Goal: Complete application form: Complete application form

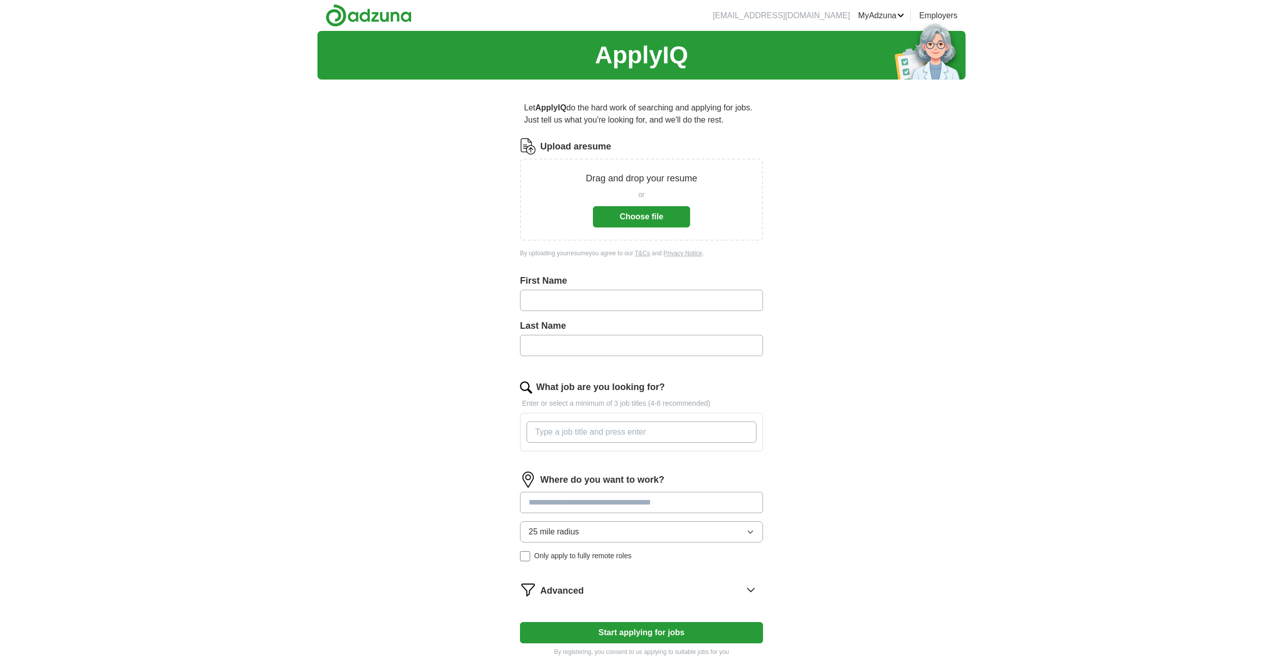
click at [655, 185] on div "or Choose file" at bounding box center [641, 206] width 97 height 42
click at [637, 210] on button "Choose file" at bounding box center [641, 216] width 97 height 21
click at [646, 217] on button "Choose file" at bounding box center [641, 216] width 97 height 21
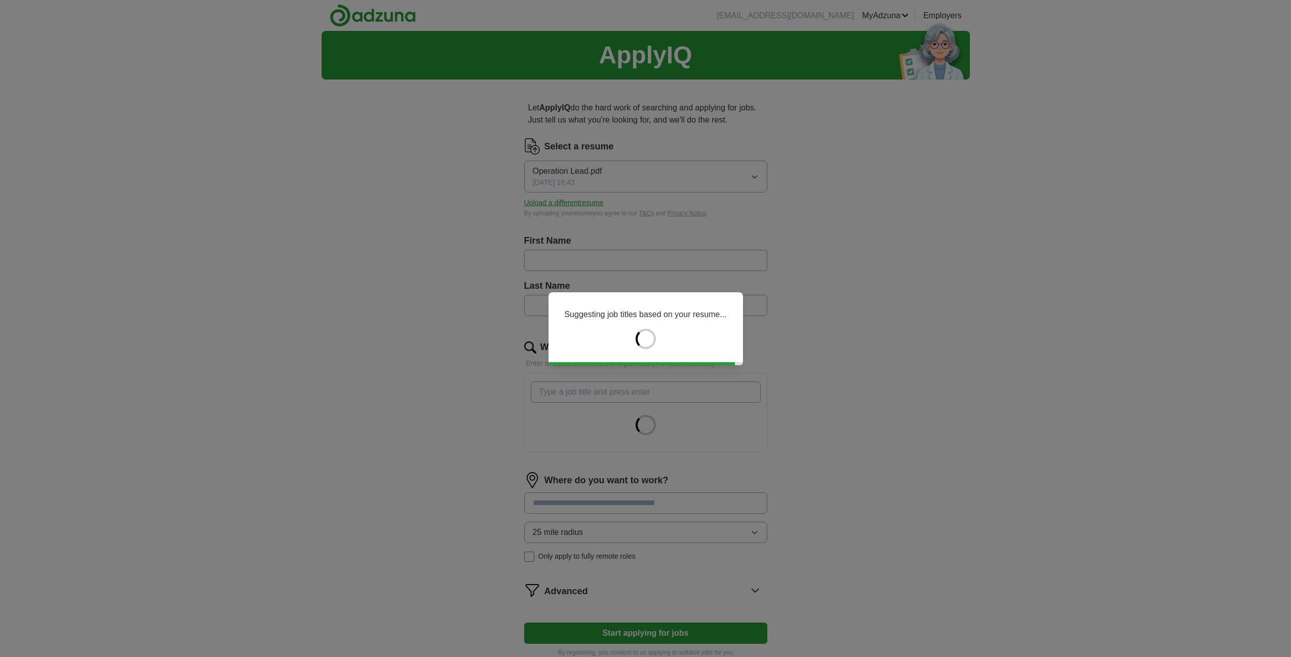
type input "*****"
type input "******"
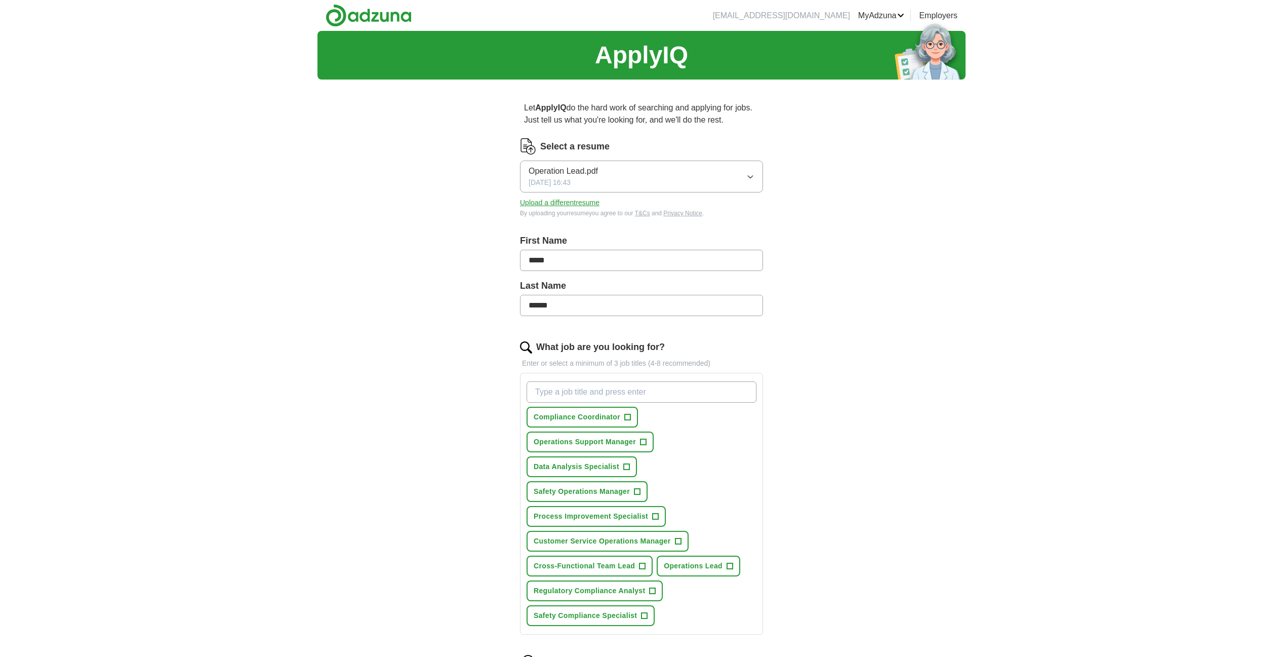
click at [877, 15] on link "MyAdzuna" at bounding box center [881, 16] width 47 height 12
click at [381, 17] on img at bounding box center [369, 15] width 86 height 23
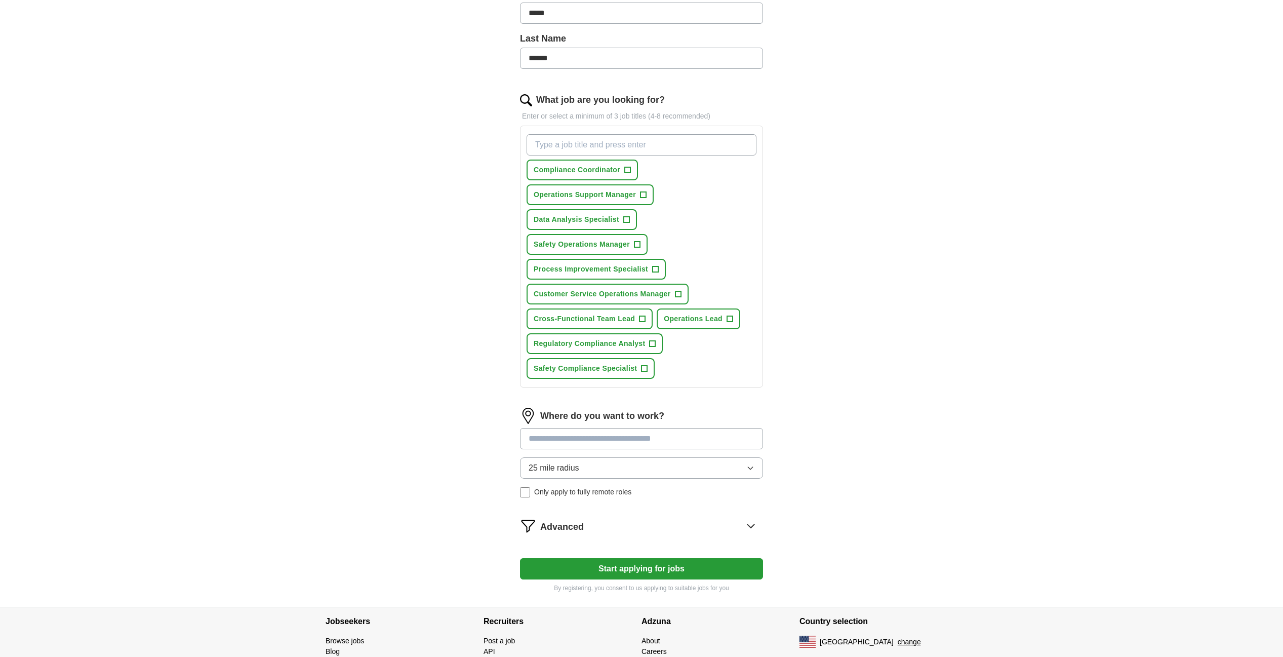
scroll to position [299, 0]
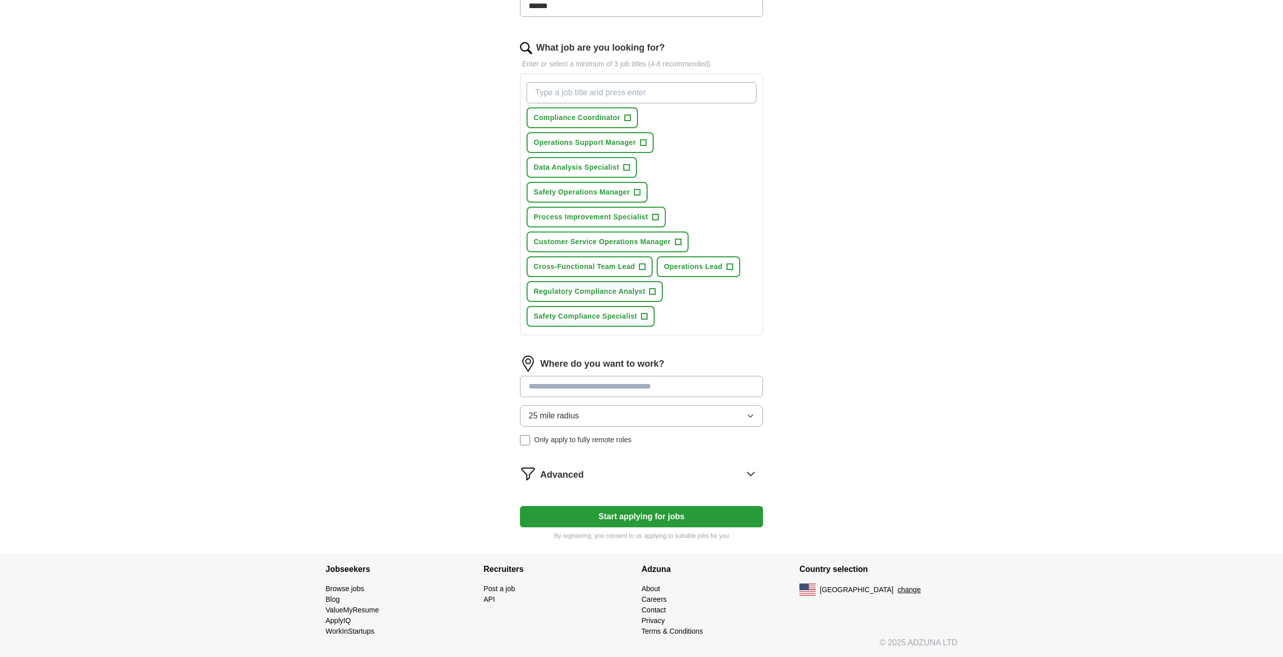
click at [624, 510] on button "Start applying for jobs" at bounding box center [641, 516] width 243 height 21
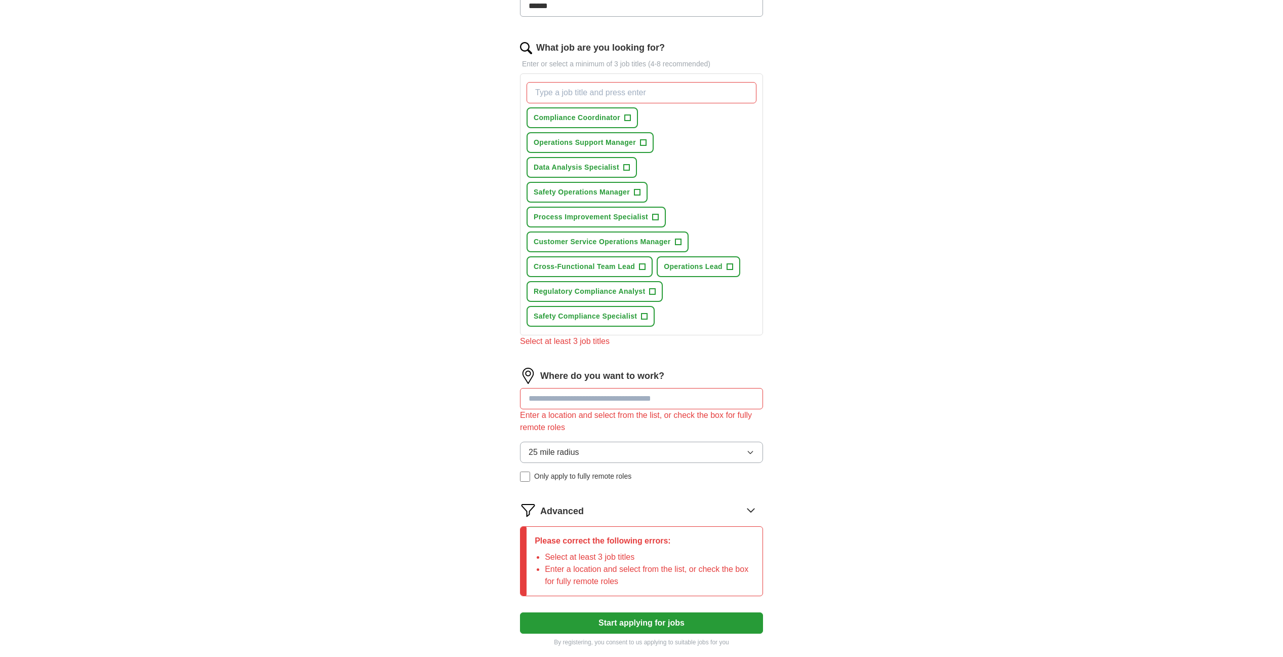
scroll to position [406, 0]
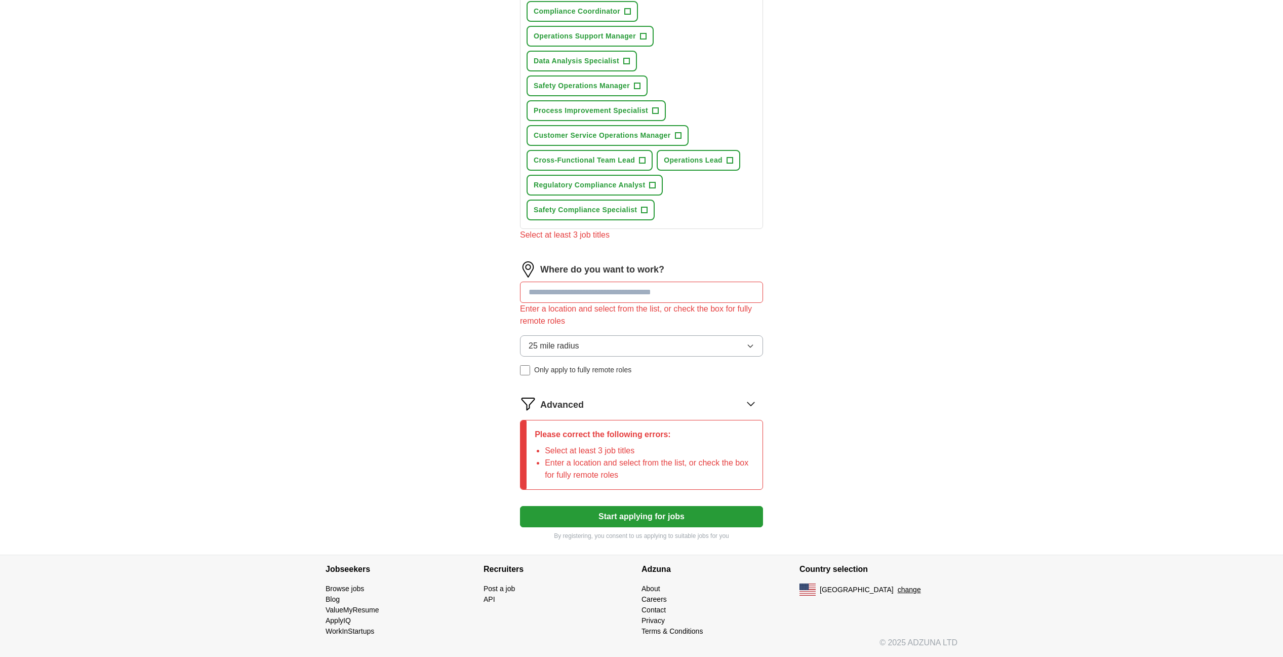
click at [529, 276] on img at bounding box center [528, 269] width 16 height 16
click at [550, 293] on input at bounding box center [641, 292] width 243 height 21
type input "********"
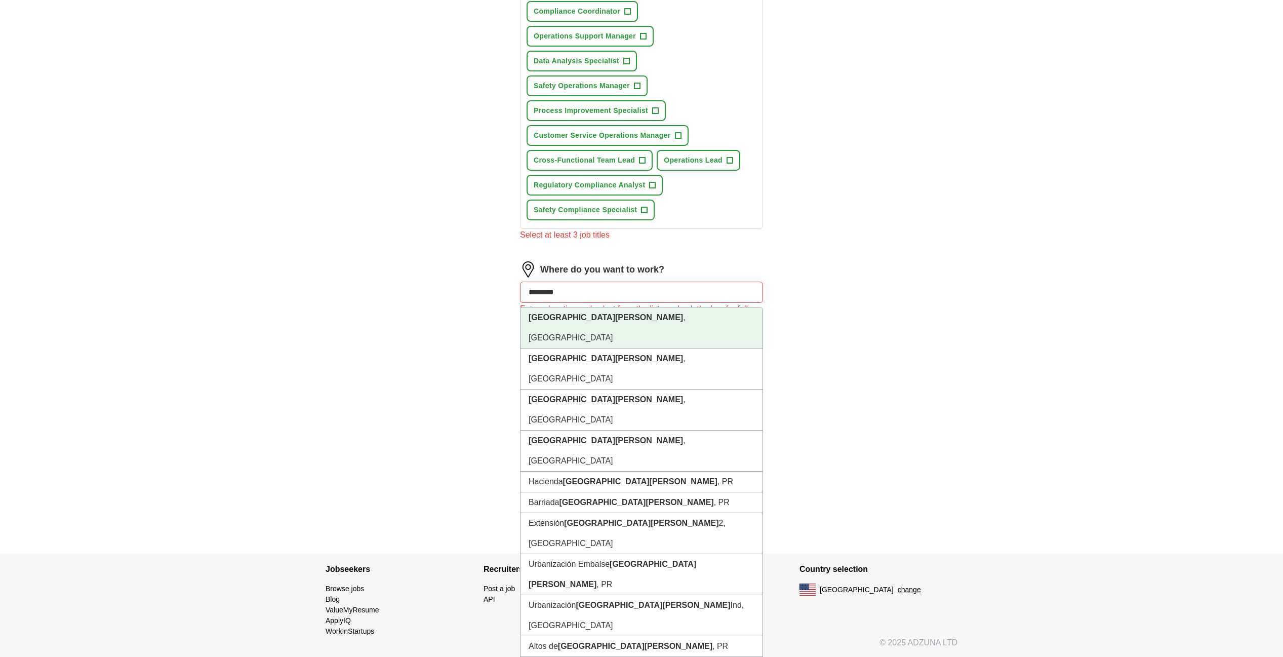
click at [601, 316] on li "[GEOGRAPHIC_DATA] , [GEOGRAPHIC_DATA]" at bounding box center [642, 327] width 242 height 41
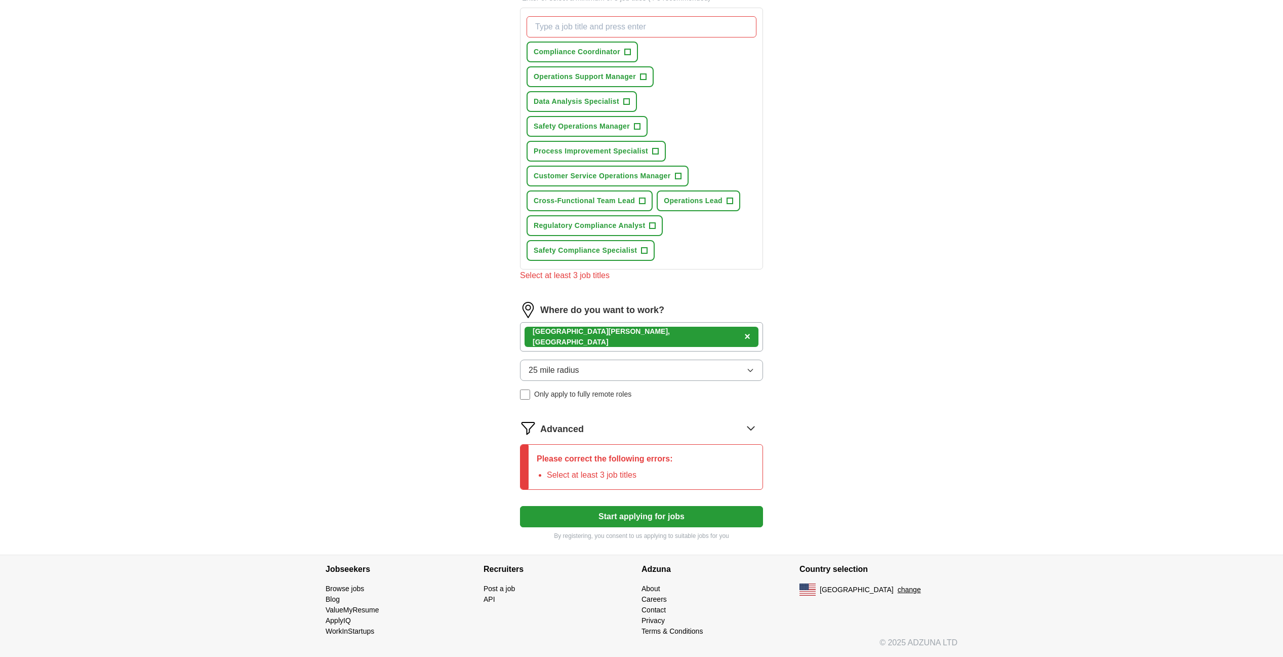
scroll to position [365, 0]
click at [608, 512] on button "Start applying for jobs" at bounding box center [641, 516] width 243 height 21
click at [745, 427] on icon at bounding box center [751, 428] width 16 height 16
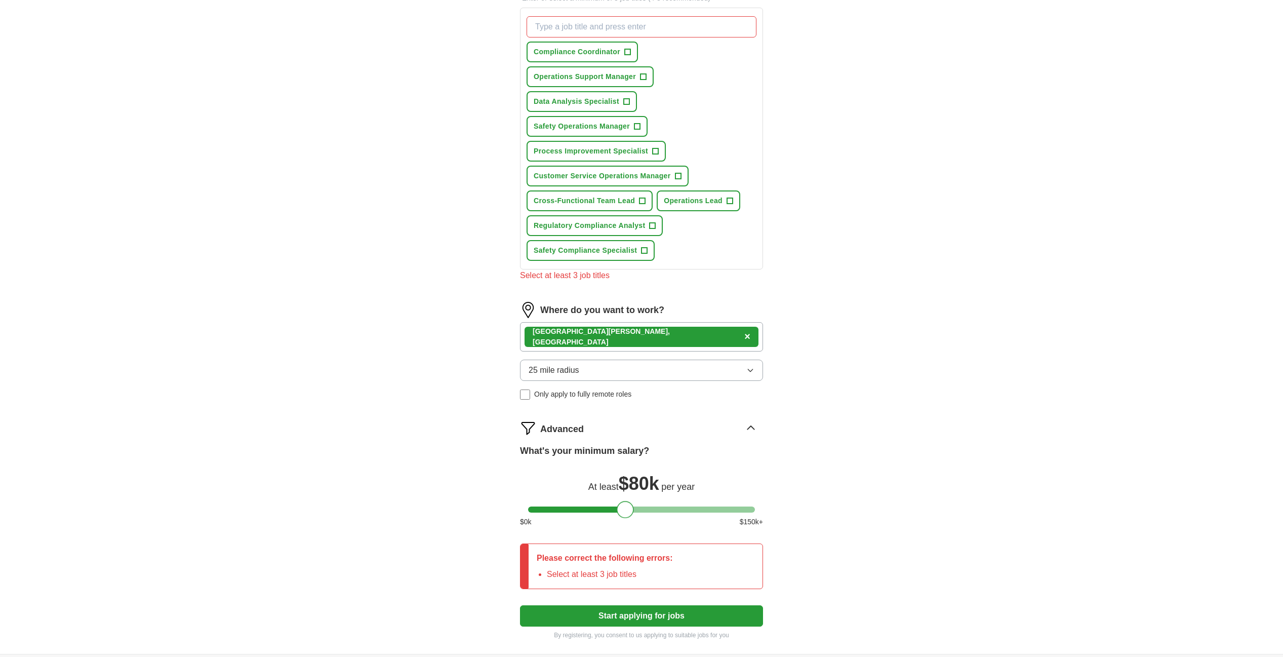
drag, startPoint x: 535, startPoint y: 513, endPoint x: 624, endPoint y: 509, distance: 88.7
click at [624, 509] on div at bounding box center [625, 509] width 17 height 17
click at [585, 619] on button "Start applying for jobs" at bounding box center [641, 615] width 243 height 21
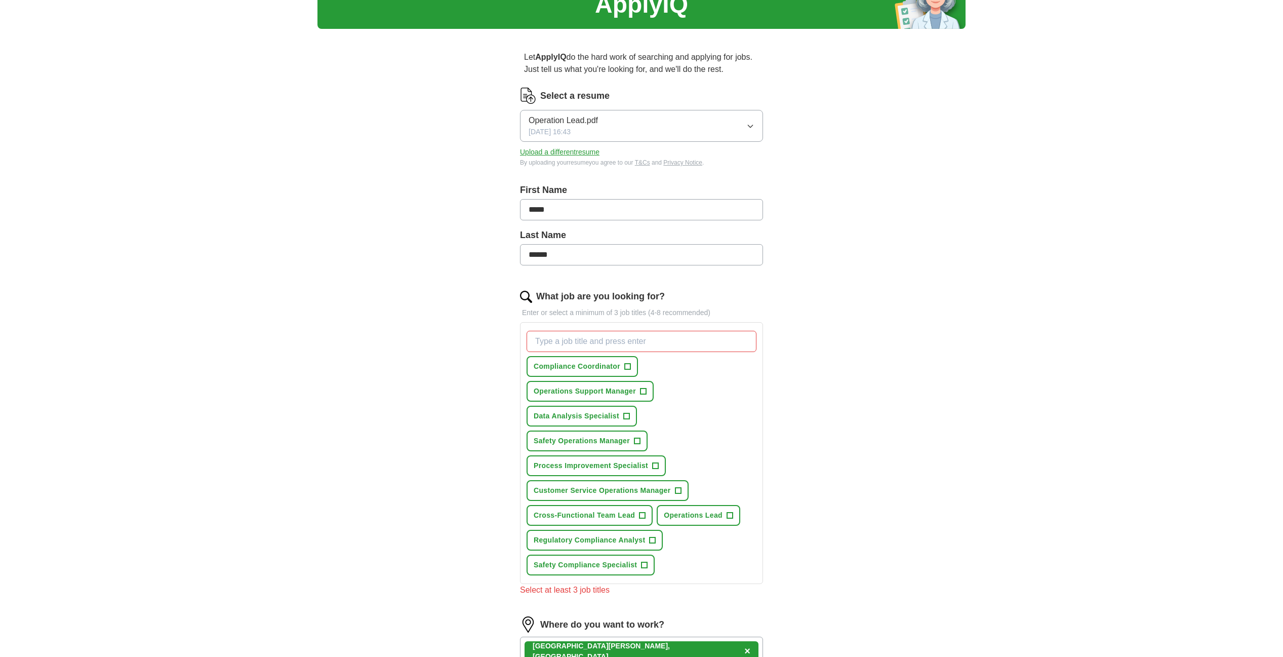
click at [708, 517] on span "Operations Lead" at bounding box center [693, 515] width 59 height 11
click at [606, 366] on span "Compliance Coordinator" at bounding box center [577, 366] width 87 height 11
click at [594, 518] on span "Cross-Functional Team Lead" at bounding box center [584, 515] width 101 height 11
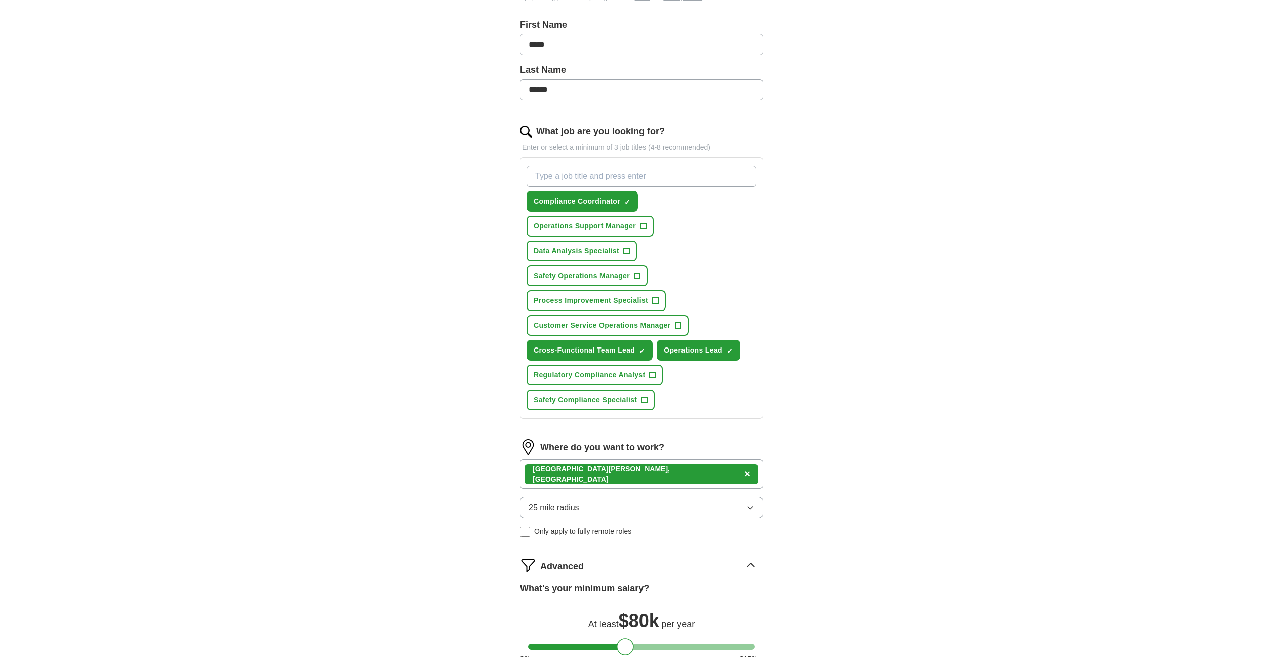
scroll to position [407, 0]
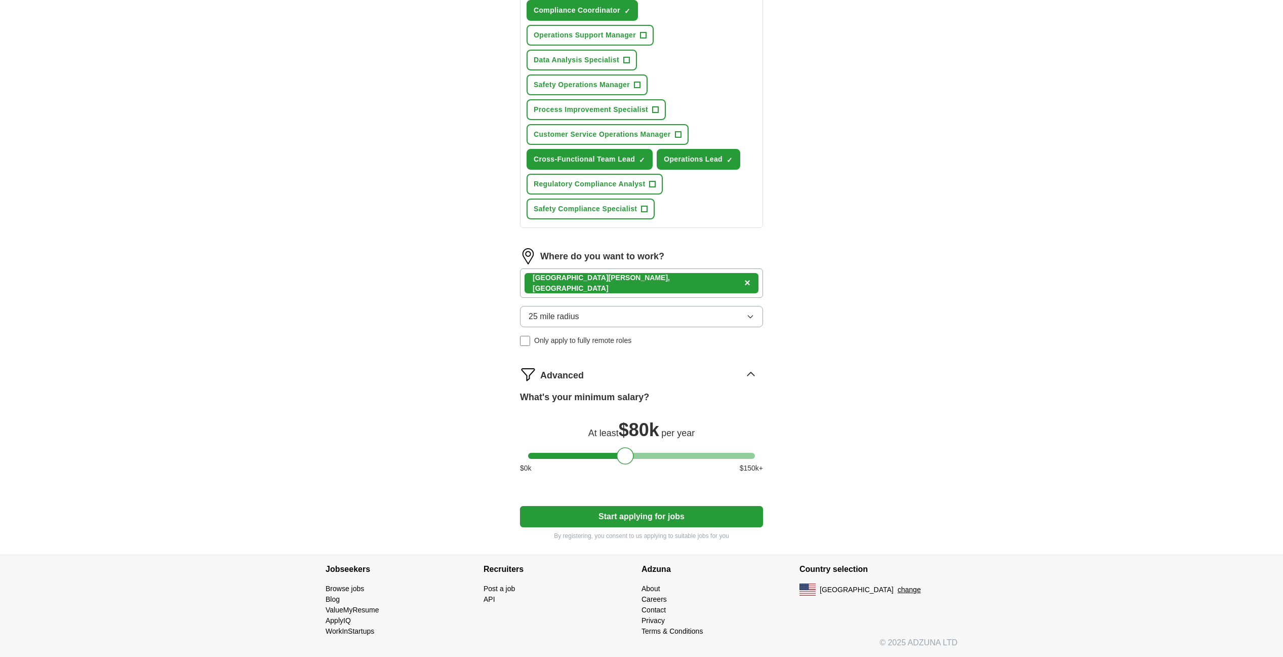
click at [643, 516] on button "Start applying for jobs" at bounding box center [641, 516] width 243 height 21
select select "**"
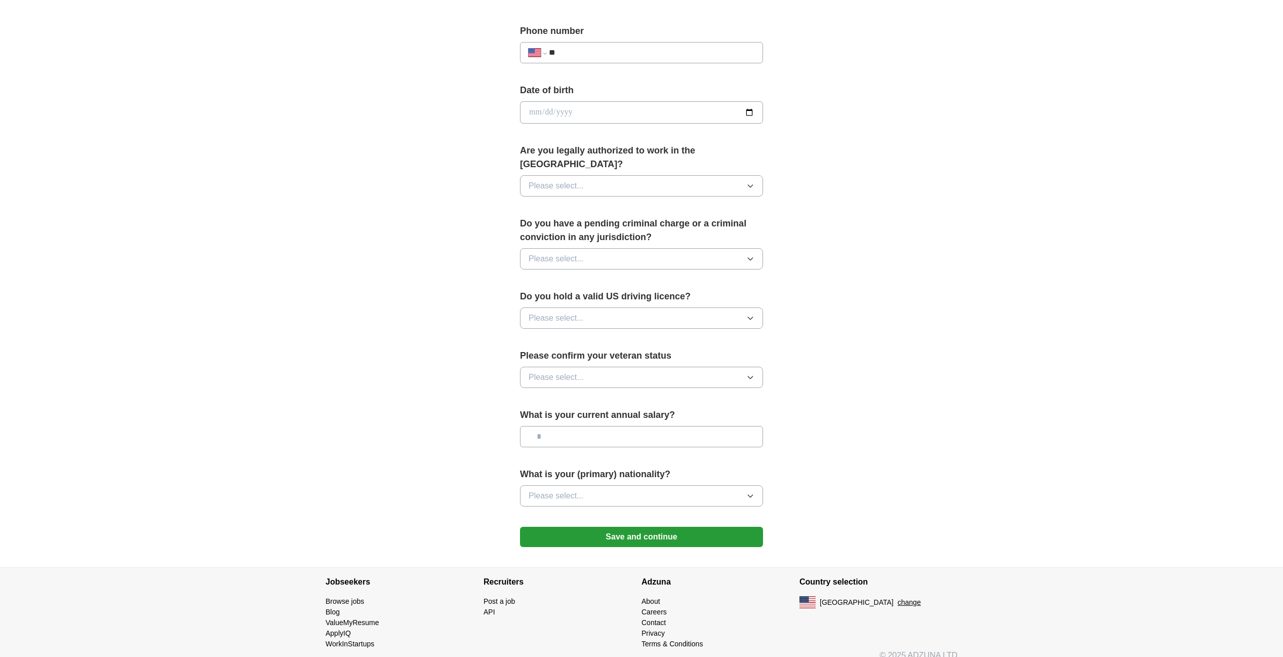
scroll to position [0, 0]
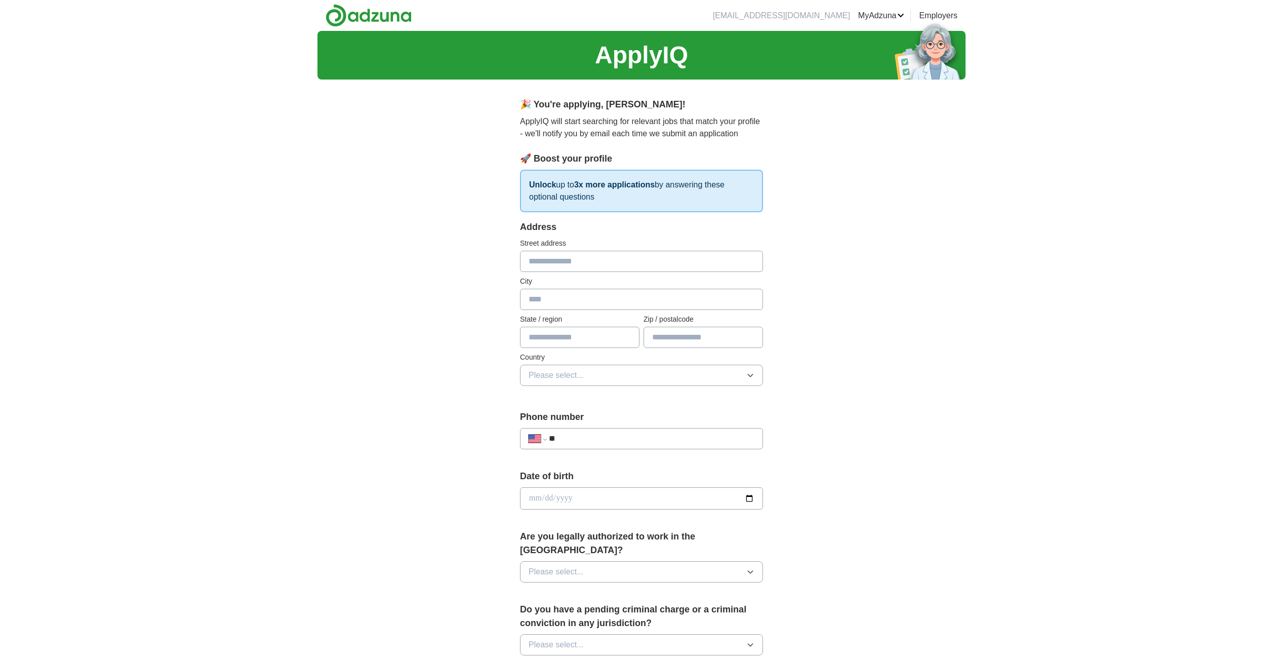
click at [356, 14] on img at bounding box center [369, 15] width 86 height 23
